Goal: Feedback & Contribution: Leave review/rating

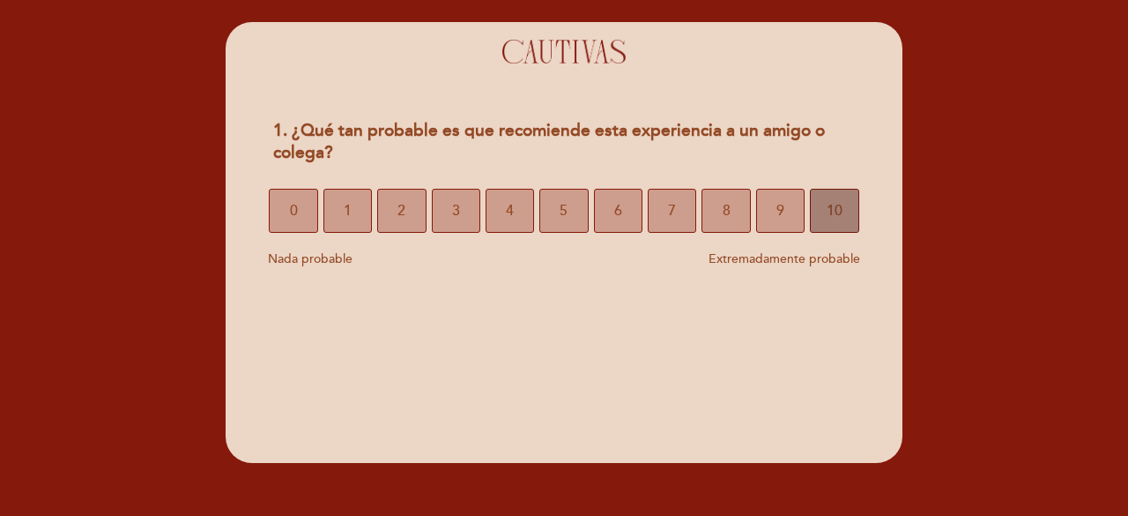
click at [836, 214] on span "10" at bounding box center [835, 210] width 16 height 49
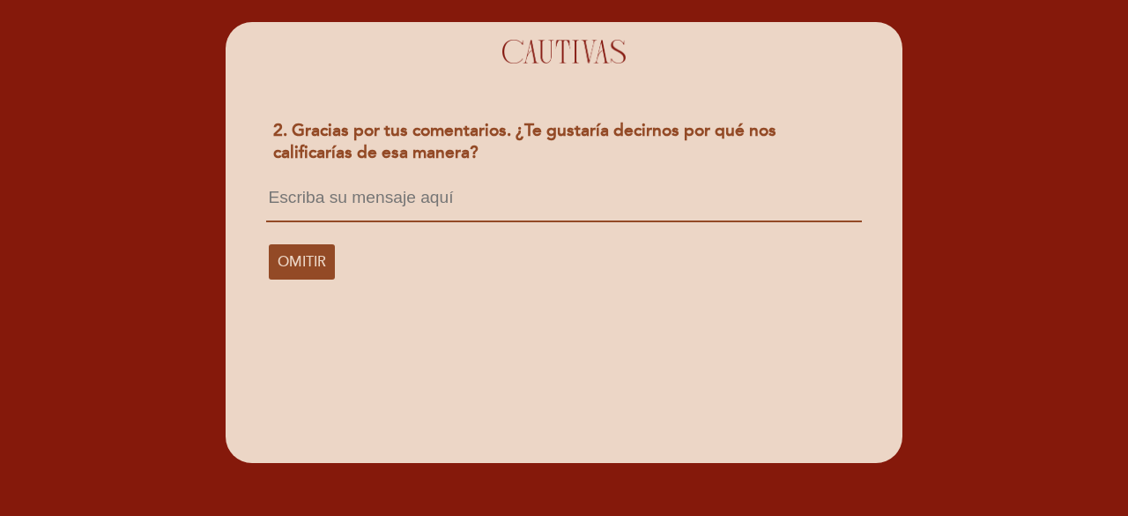
click at [448, 197] on textarea at bounding box center [563, 206] width 595 height 34
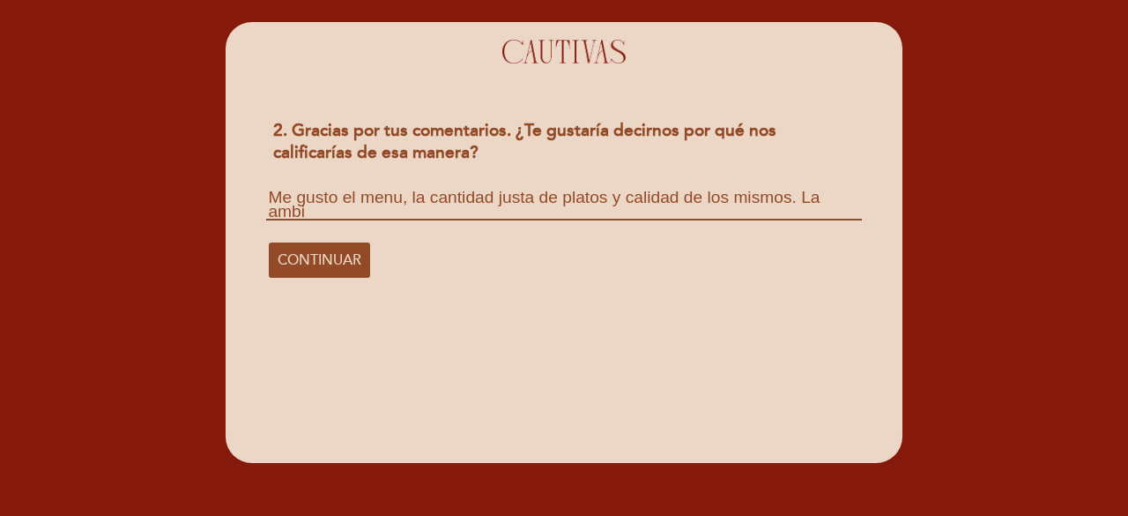
scroll to position [1, 0]
click at [392, 197] on textarea "Me gusto el menu, la cantidad justa de platos y calidad de los mismos. La ambie…" at bounding box center [563, 205] width 595 height 33
click at [406, 216] on textarea "Me gusto el menú, la cantidad justa de platos y calidad de los mismos. La ambie…" at bounding box center [563, 205] width 595 height 33
type textarea "Me gusto el menú, la cantidad justa de platos y calidad de los mismos. La ambie…"
click at [330, 262] on span "CONTINUAR" at bounding box center [320, 260] width 84 height 49
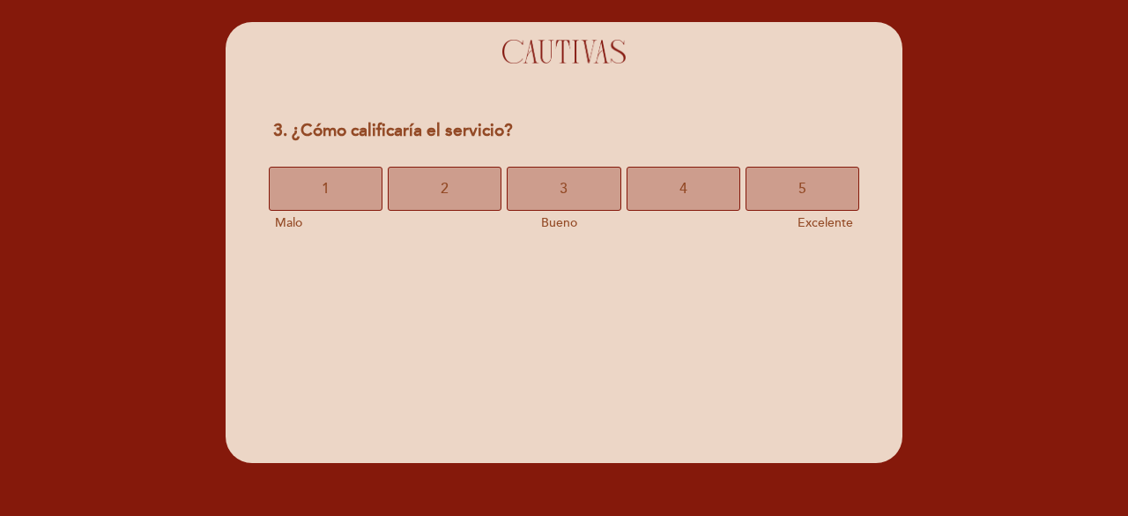
click at [330, 262] on section "3. ¿Cómo calificaría el servicio? 1. Malo 3. Bueno 5. Excelente 1 2 3 4 5 Malo …" at bounding box center [564, 242] width 677 height 441
click at [686, 190] on span "4" at bounding box center [684, 188] width 8 height 49
click at [788, 190] on button "5" at bounding box center [803, 189] width 114 height 44
click at [778, 202] on button "5" at bounding box center [803, 189] width 114 height 44
click at [678, 170] on button "4" at bounding box center [684, 189] width 114 height 44
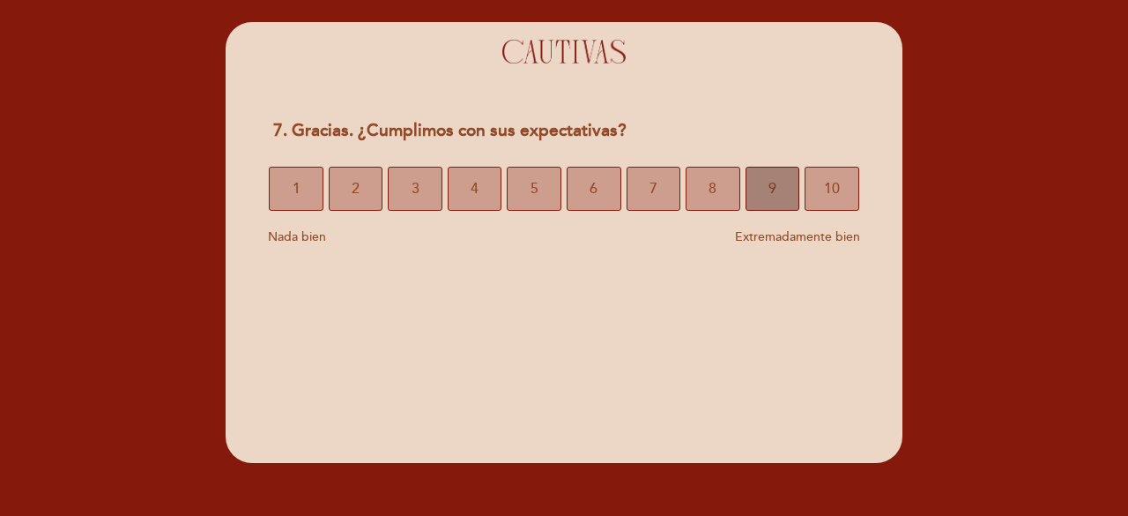
click at [783, 193] on button "9" at bounding box center [773, 189] width 55 height 44
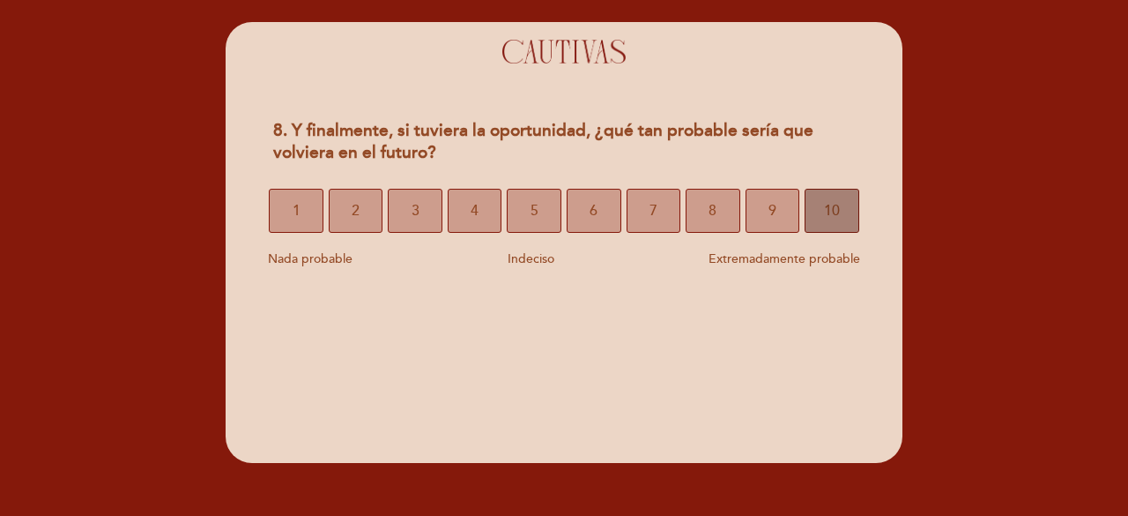
click at [828, 220] on span "10" at bounding box center [832, 210] width 16 height 49
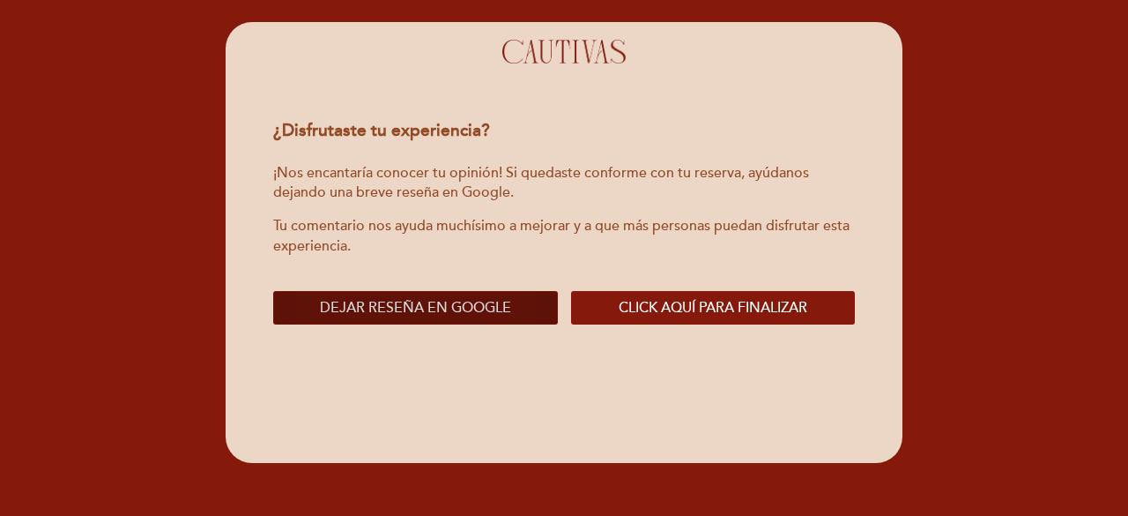
click at [436, 307] on span "Dejar reseña en Google" at bounding box center [415, 308] width 191 height 18
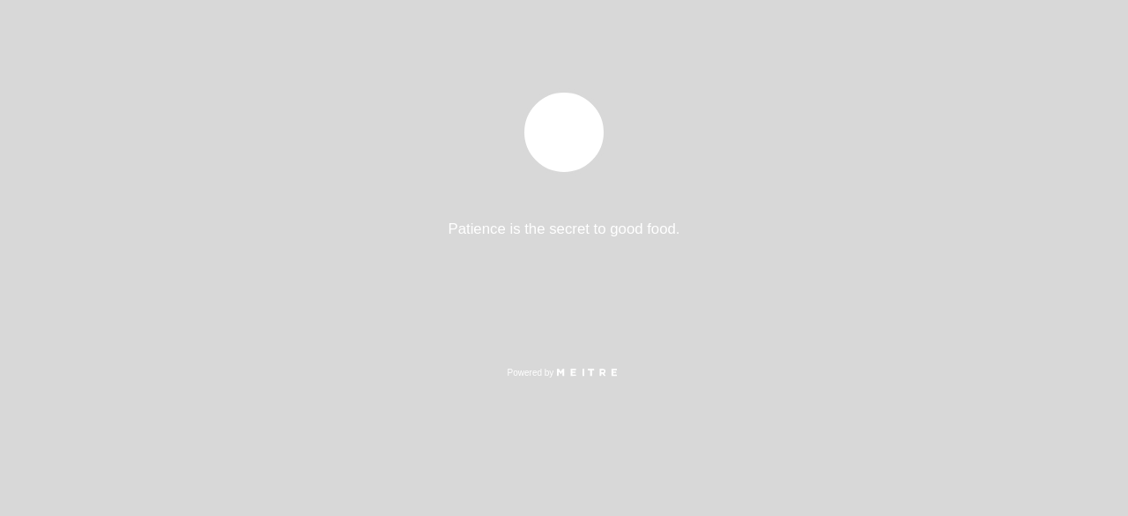
select select "es"
